Goal: Find specific page/section: Find specific page/section

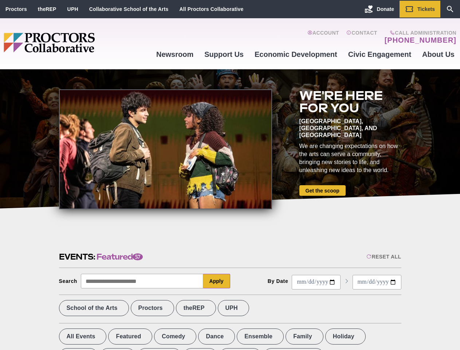
click at [230, 175] on div at bounding box center [165, 149] width 213 height 120
click at [383, 257] on div "Reset All" at bounding box center [384, 257] width 35 height 6
click at [217, 281] on button "Apply" at bounding box center [216, 281] width 27 height 15
